Goal: Transaction & Acquisition: Purchase product/service

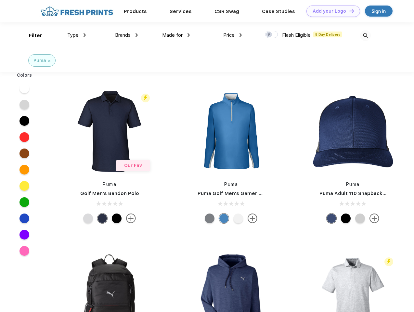
scroll to position [0, 0]
click at [331, 11] on link "Add your Logo Design Tool" at bounding box center [333, 11] width 54 height 11
click at [0, 0] on div "Design Tool" at bounding box center [0, 0] width 0 height 0
click at [348, 11] on link "Add your Logo Design Tool" at bounding box center [333, 11] width 54 height 11
click at [31, 35] on div "Filter" at bounding box center [35, 35] width 13 height 7
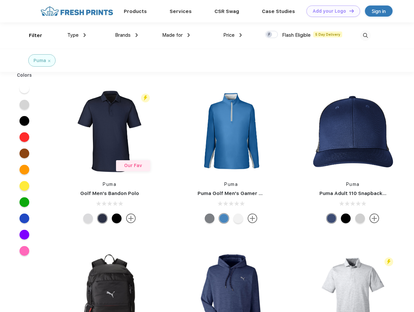
click at [77, 35] on span "Type" at bounding box center [72, 35] width 11 height 6
click at [126, 35] on span "Brands" at bounding box center [123, 35] width 16 height 6
click at [176, 35] on span "Made for" at bounding box center [172, 35] width 20 height 6
click at [233, 35] on span "Price" at bounding box center [228, 35] width 11 height 6
click at [272, 35] on div at bounding box center [271, 34] width 13 height 7
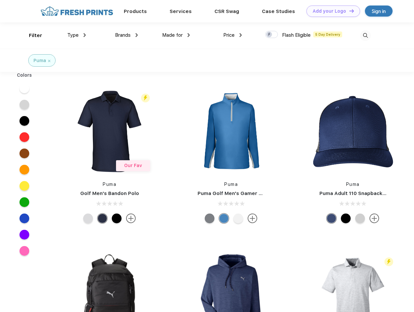
click at [269, 35] on input "checkbox" at bounding box center [267, 33] width 4 height 4
click at [365, 35] on img at bounding box center [365, 35] width 11 height 11
